Goal: Transaction & Acquisition: Purchase product/service

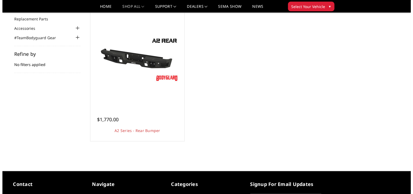
scroll to position [27, 0]
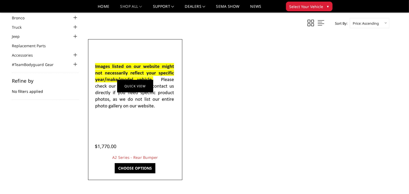
click at [136, 86] on link "Quick view" at bounding box center [135, 86] width 36 height 13
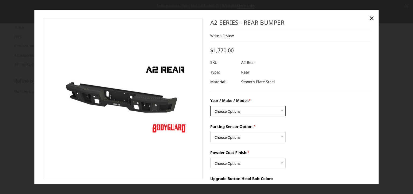
click at [280, 111] on select "Choose Options Chevrolet/GMC 20-24 2500 / 3500 Chevrolet/GMC 15-19 2500 / 3500 …" at bounding box center [247, 111] width 75 height 10
click at [320, 132] on div "Parking Sensor Option: * Choose Options Yes - With sensor cutouts No - Without …" at bounding box center [290, 133] width 160 height 19
click at [280, 138] on select "Choose Options Yes - With sensor cutouts No - Without sensor cutouts" at bounding box center [247, 137] width 75 height 10
click at [317, 136] on div "Parking Sensor Option: * Choose Options Yes - With sensor cutouts No - Without …" at bounding box center [290, 133] width 160 height 19
click at [281, 162] on select "Choose Options Bare metal (included) Texture black powder coat" at bounding box center [247, 163] width 75 height 10
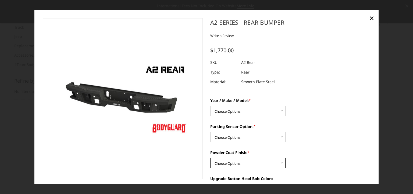
click at [281, 162] on select "Choose Options Bare metal (included) Texture black powder coat" at bounding box center [247, 163] width 75 height 10
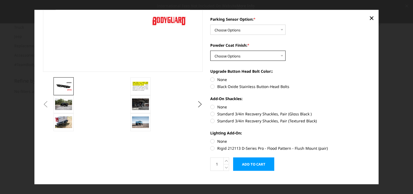
scroll to position [116, 0]
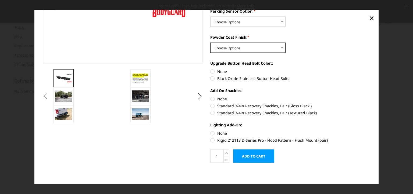
click at [279, 48] on select "Choose Options Bare metal (included) Texture black powder coat" at bounding box center [247, 48] width 75 height 10
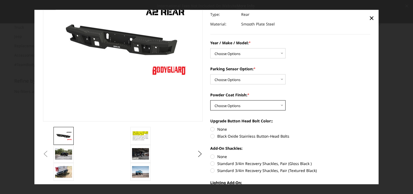
scroll to position [0, 0]
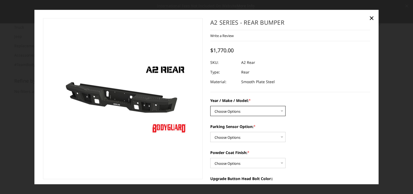
click at [280, 112] on select "Choose Options Chevrolet/GMC 20-24 2500 / 3500 Chevrolet/GMC 15-19 2500 / 3500 …" at bounding box center [247, 111] width 75 height 10
